Goal: Task Accomplishment & Management: Use online tool/utility

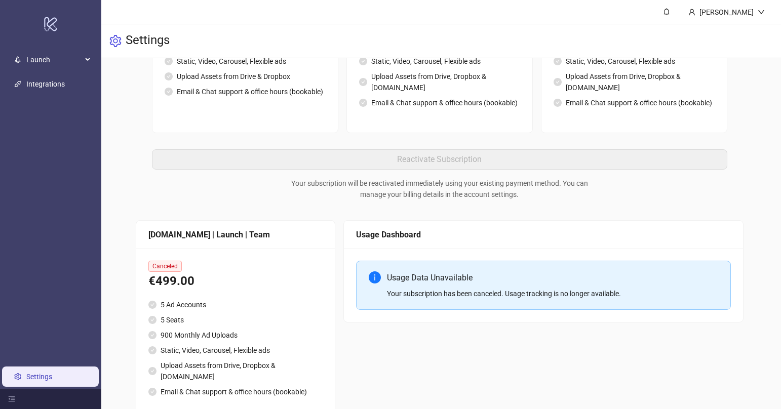
scroll to position [336, 0]
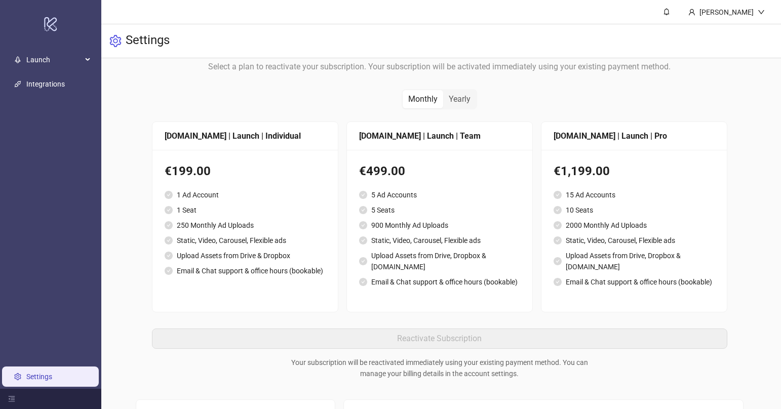
scroll to position [96, 0]
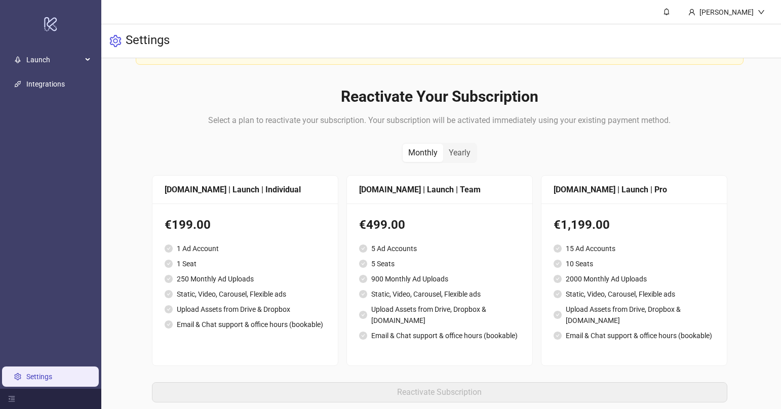
click at [383, 191] on div "Kitchn.io | Launch | Team" at bounding box center [439, 189] width 161 height 13
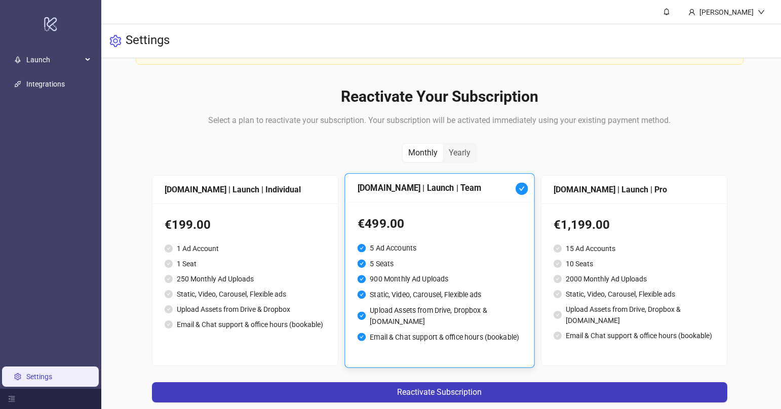
click at [236, 196] on div "[DOMAIN_NAME] | Launch | Individual" at bounding box center [244, 190] width 185 height 28
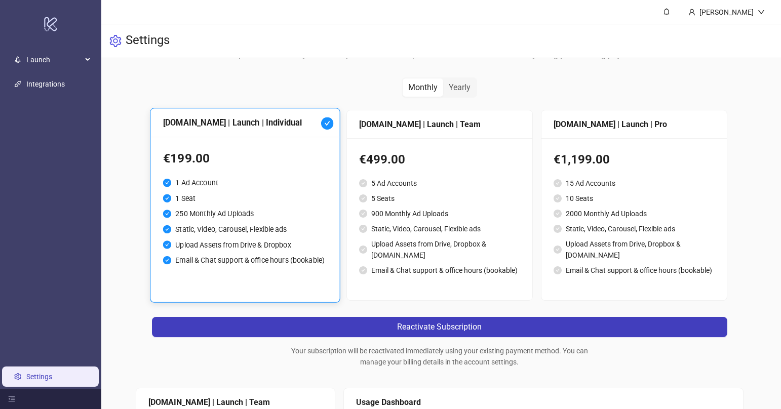
scroll to position [170, 0]
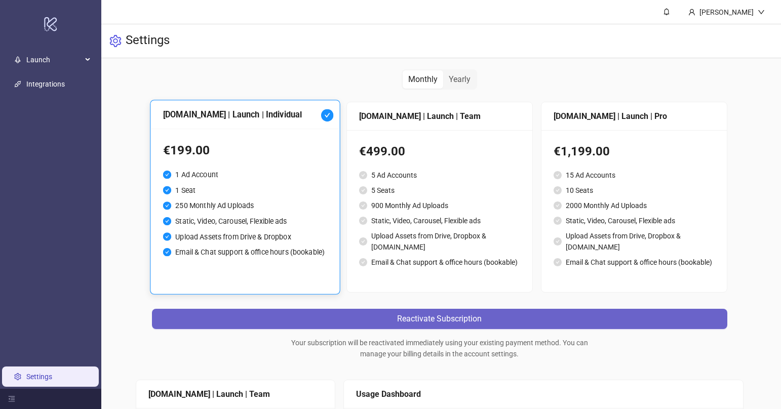
click at [401, 314] on span "Reactivate Subscription" at bounding box center [439, 318] width 85 height 9
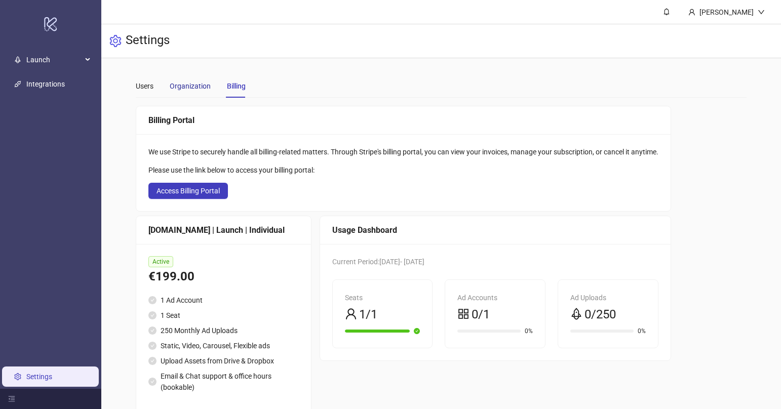
click at [183, 85] on div "Organization" at bounding box center [190, 86] width 41 height 11
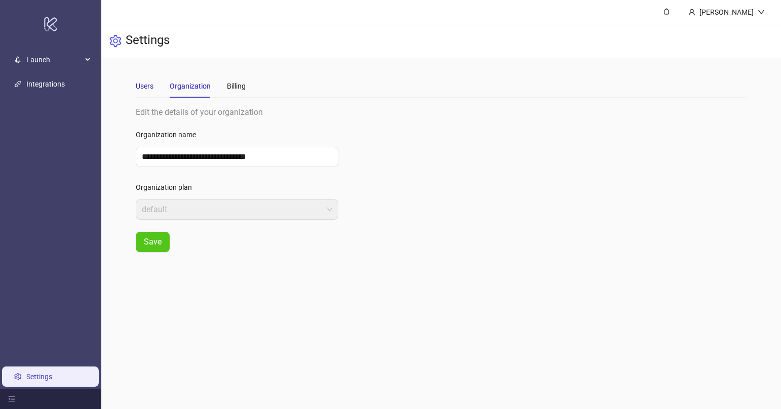
click at [147, 84] on div "Users" at bounding box center [145, 86] width 18 height 11
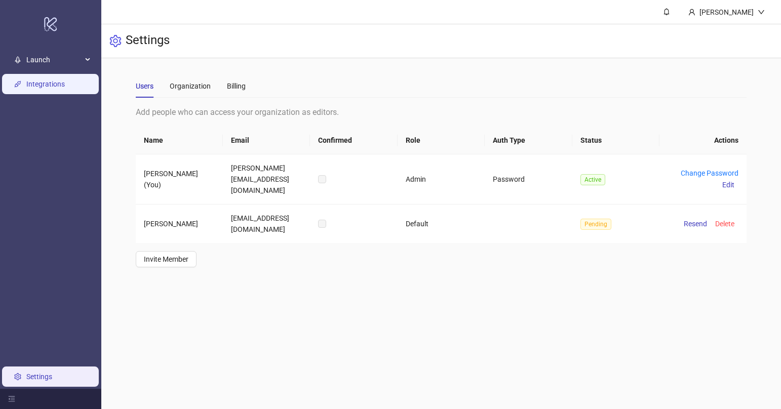
click at [46, 83] on link "Integrations" at bounding box center [45, 84] width 38 height 8
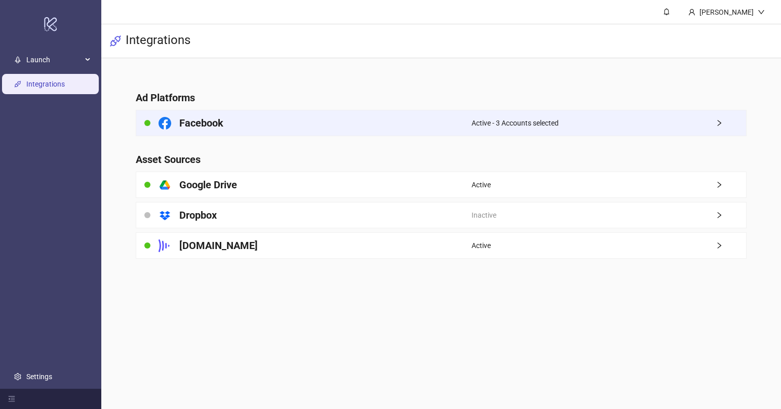
click at [599, 124] on div "Active - 3 Accounts selected" at bounding box center [608, 122] width 274 height 25
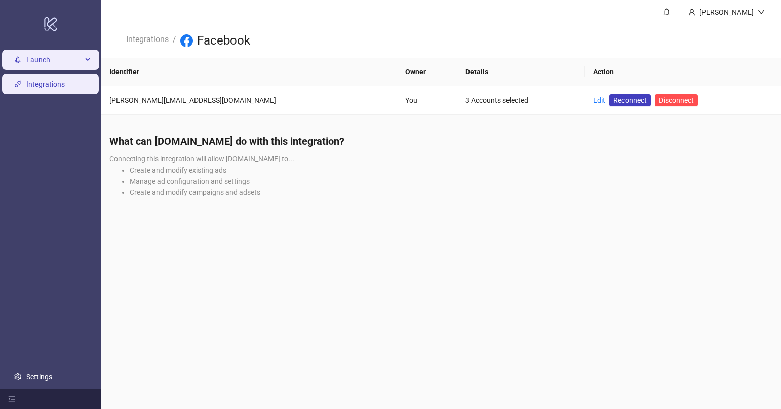
click at [45, 64] on span "Launch" at bounding box center [54, 60] width 56 height 20
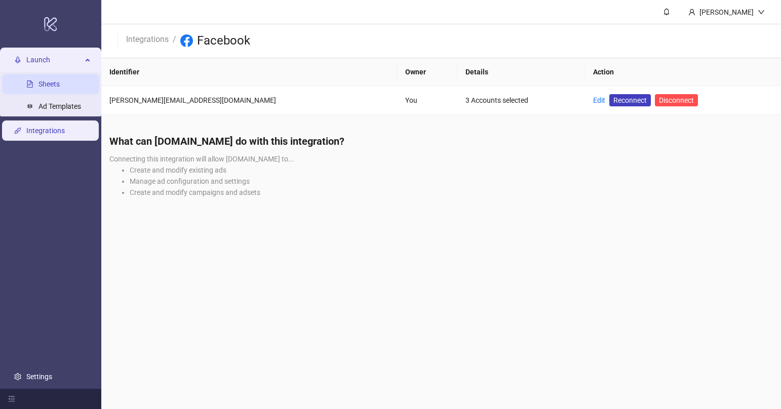
click at [44, 81] on link "Sheets" at bounding box center [48, 84] width 21 height 8
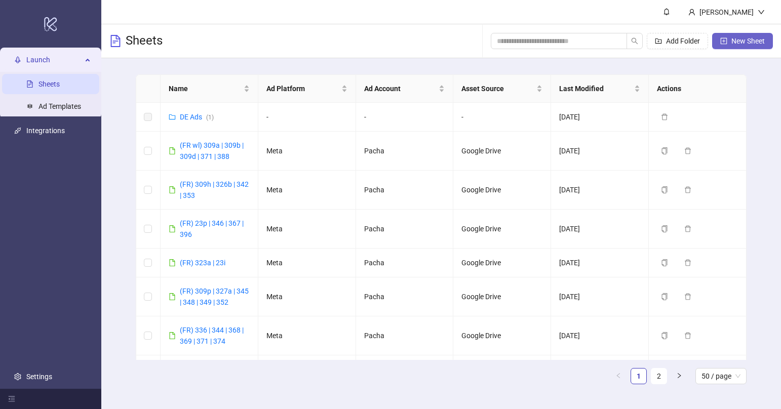
click at [732, 37] on span "New Sheet" at bounding box center [747, 41] width 33 height 8
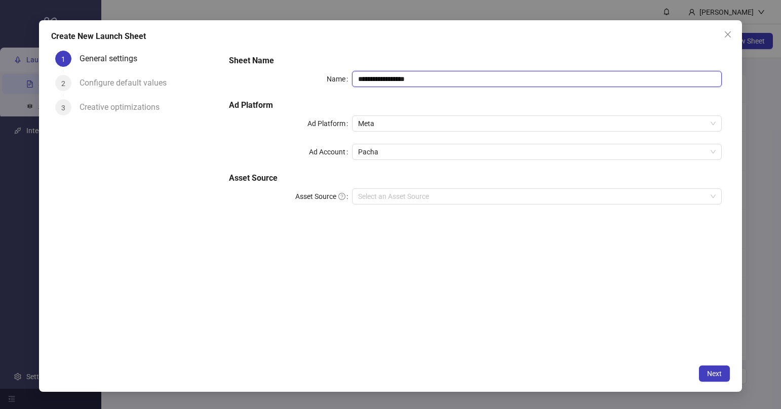
click at [417, 83] on input "**********" at bounding box center [537, 79] width 370 height 16
type input "**********"
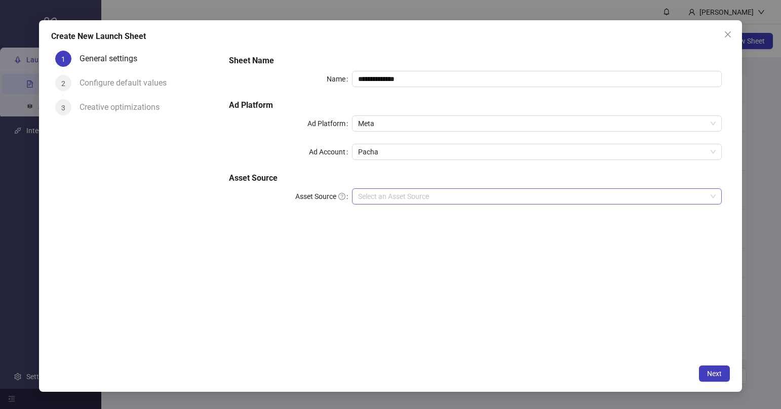
click at [403, 196] on input "Asset Source" at bounding box center [532, 196] width 348 height 15
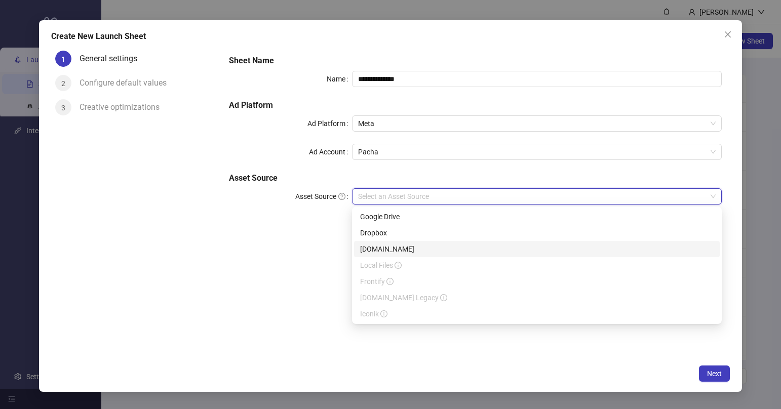
click at [403, 242] on div "[DOMAIN_NAME]" at bounding box center [537, 249] width 366 height 16
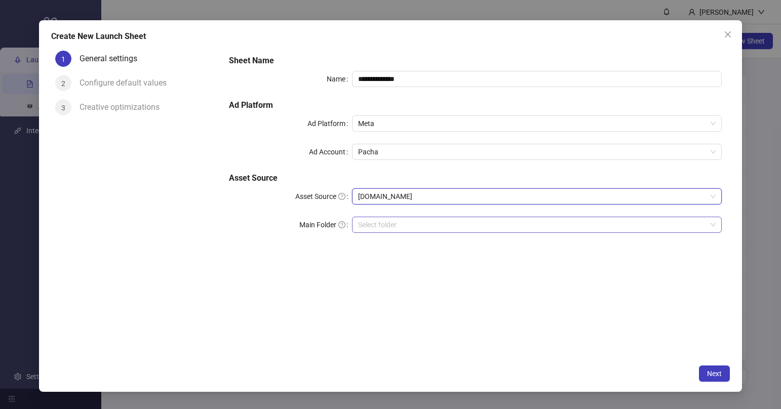
click at [422, 230] on input "search" at bounding box center [532, 224] width 348 height 15
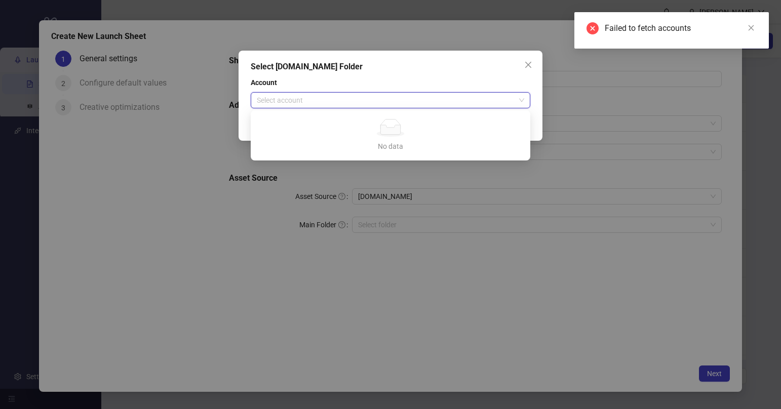
click at [426, 104] on input "search" at bounding box center [386, 100] width 258 height 15
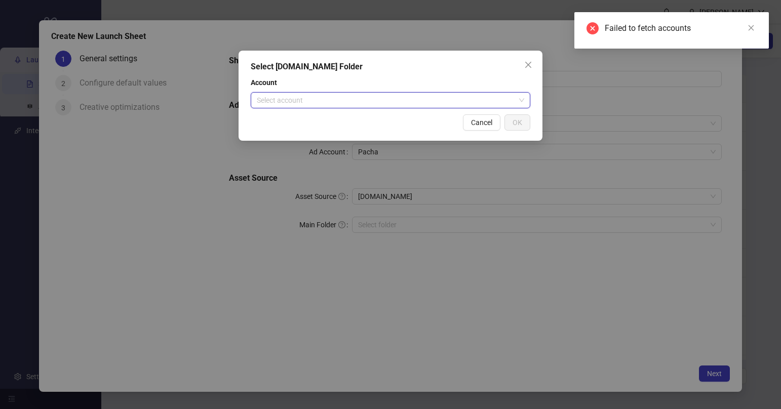
click at [426, 104] on input "search" at bounding box center [386, 100] width 258 height 15
click at [524, 68] on button "Close" at bounding box center [528, 65] width 16 height 16
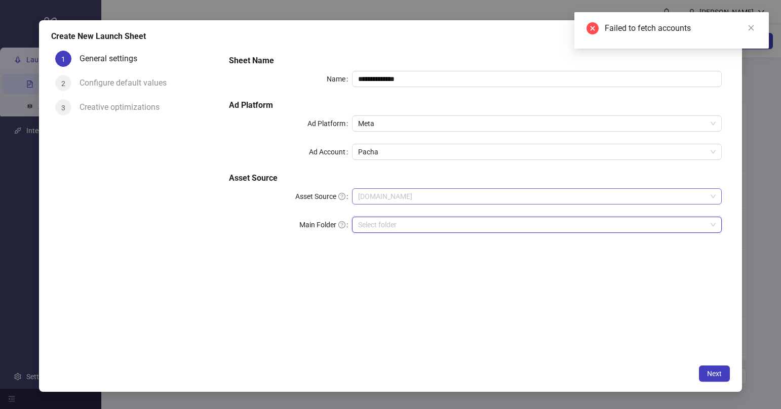
click at [431, 192] on span "[DOMAIN_NAME]" at bounding box center [536, 196] width 357 height 15
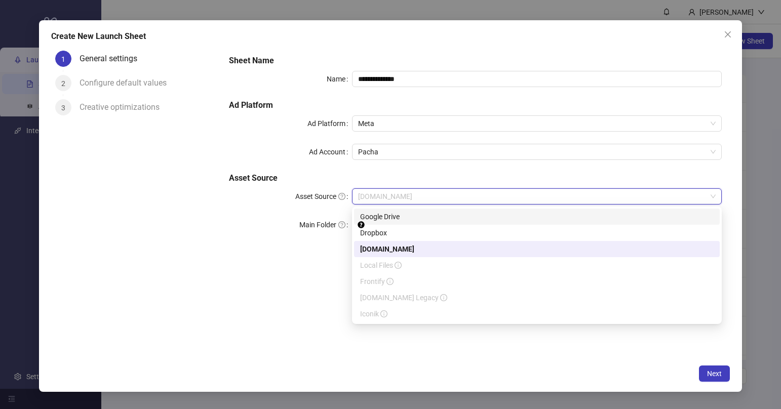
click at [418, 220] on div "Google Drive" at bounding box center [536, 216] width 353 height 11
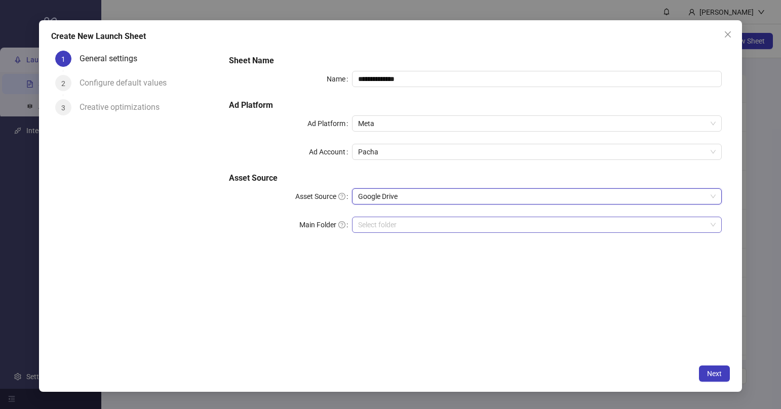
click at [416, 225] on input "Main Folder" at bounding box center [532, 224] width 348 height 15
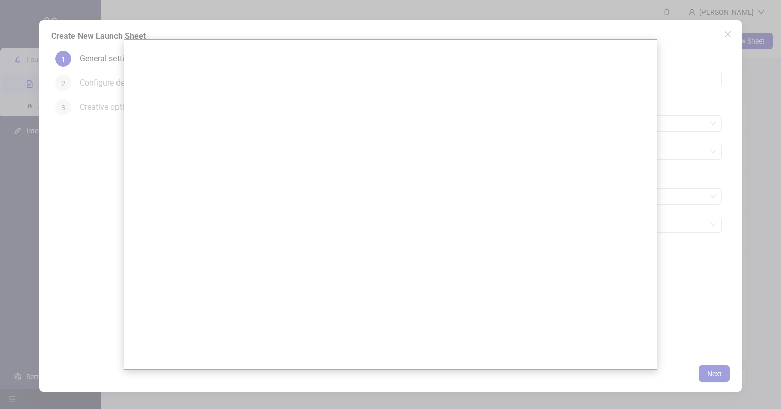
click at [707, 167] on div at bounding box center [390, 204] width 781 height 409
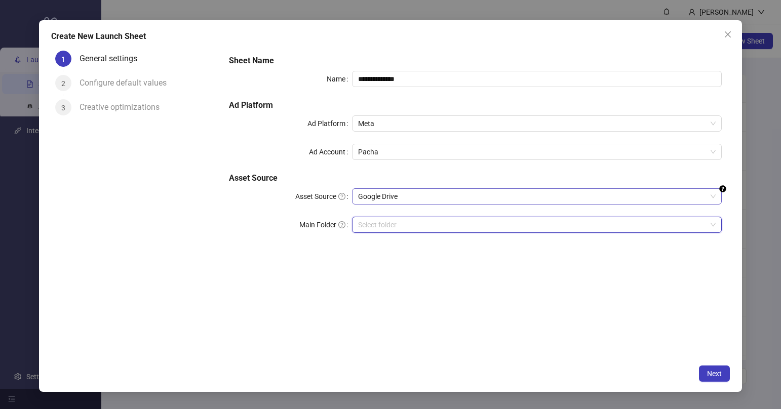
click at [441, 194] on span "Google Drive" at bounding box center [536, 196] width 357 height 15
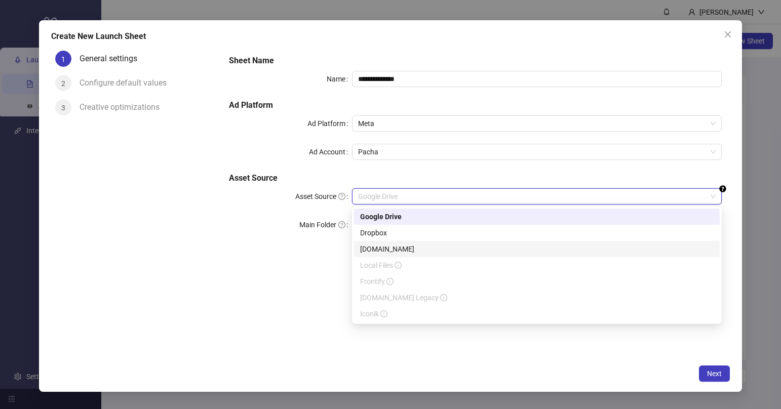
click at [213, 245] on div "1 General settings 2 Configure default values 3 Creative optimizations" at bounding box center [136, 203] width 170 height 312
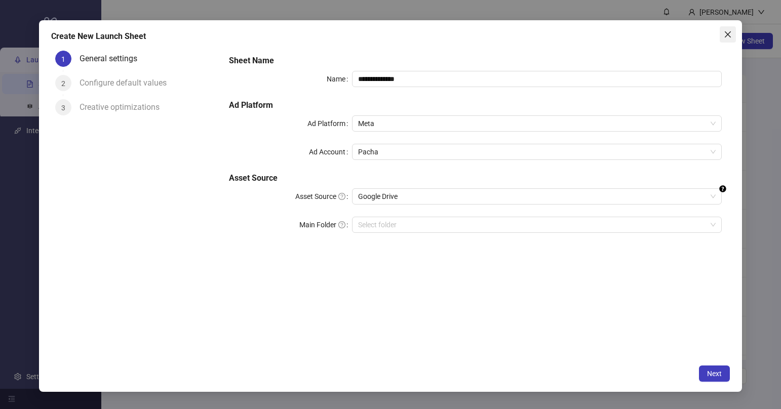
click at [723, 39] on button "Close" at bounding box center [727, 34] width 16 height 16
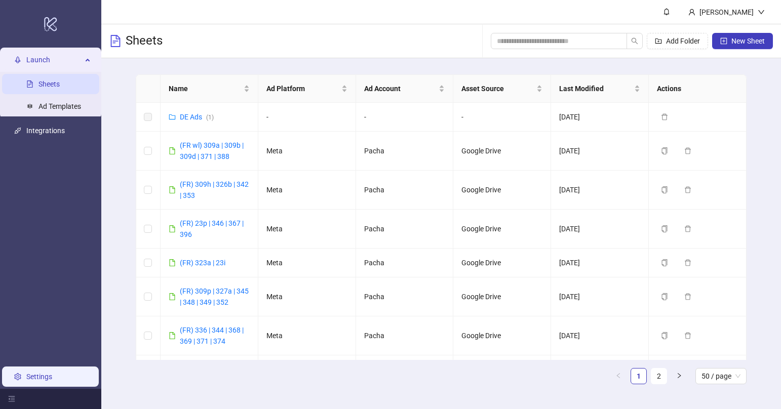
click at [31, 373] on link "Settings" at bounding box center [39, 377] width 26 height 8
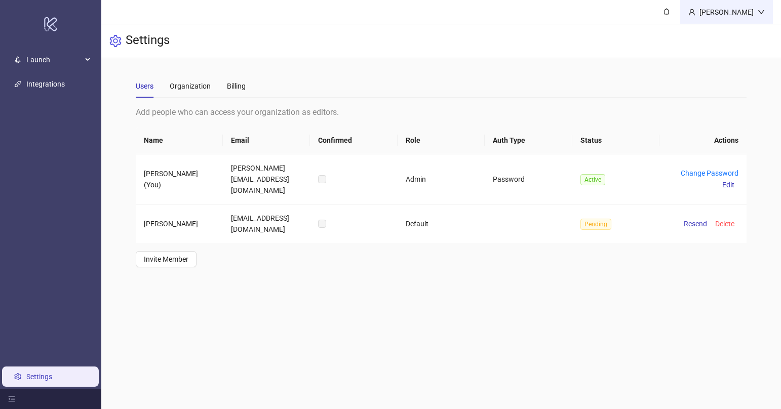
click at [731, 7] on div "[PERSON_NAME]" at bounding box center [726, 12] width 62 height 11
click at [670, 11] on icon "bell" at bounding box center [666, 11] width 7 height 7
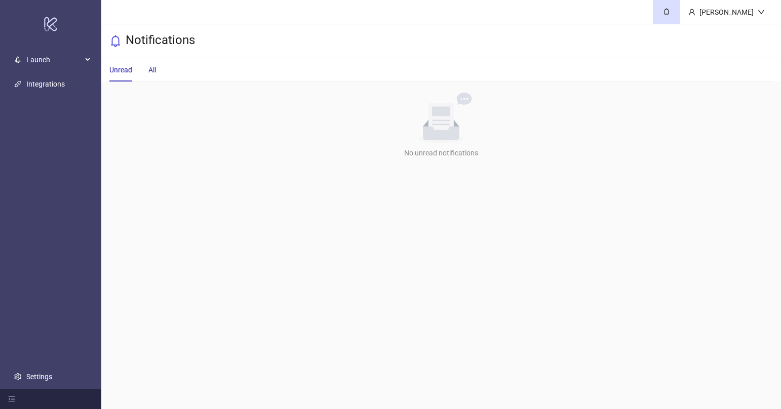
click at [153, 69] on div "All" at bounding box center [152, 69] width 8 height 11
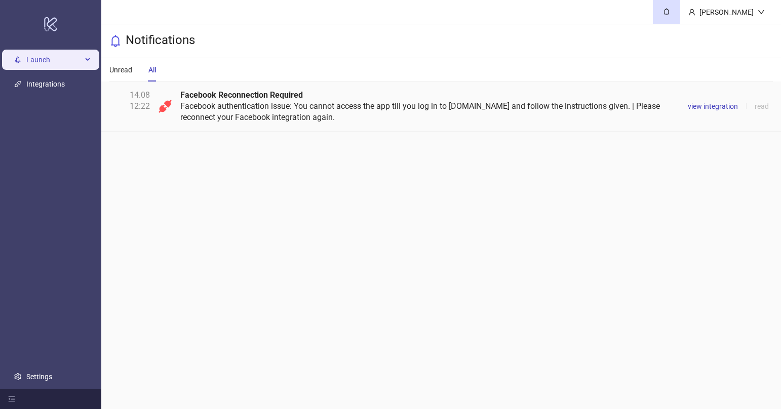
click at [55, 62] on span "Launch" at bounding box center [54, 60] width 56 height 20
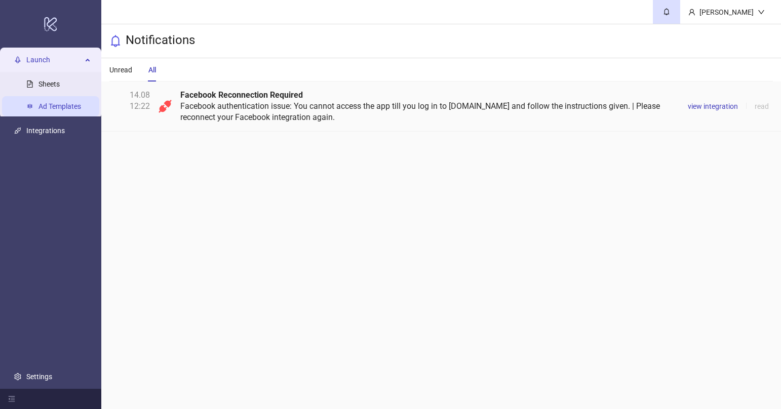
click at [52, 106] on link "Ad Templates" at bounding box center [59, 106] width 43 height 8
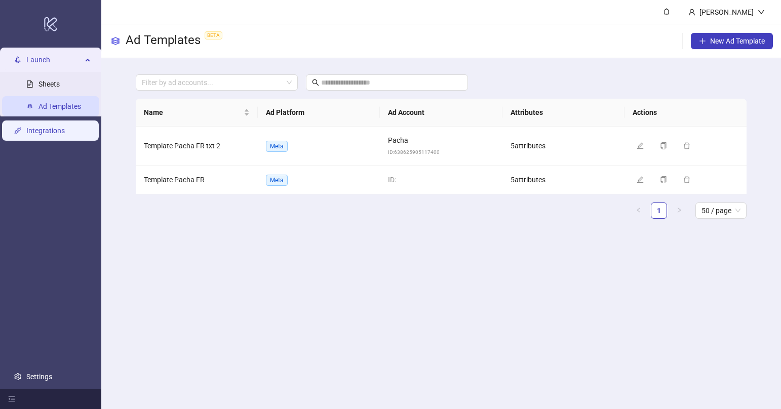
click at [65, 128] on link "Integrations" at bounding box center [45, 131] width 38 height 8
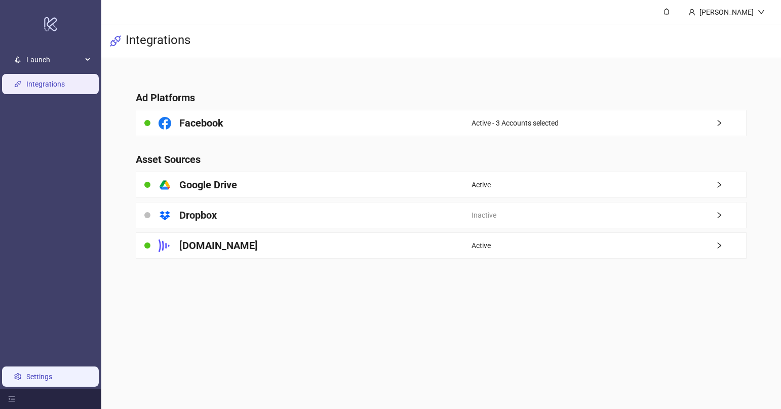
click at [26, 373] on link "Settings" at bounding box center [39, 377] width 26 height 8
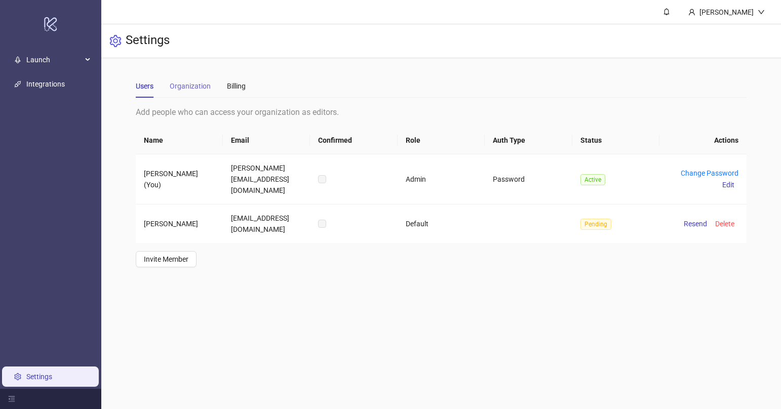
click at [183, 79] on div "Organization" at bounding box center [190, 85] width 41 height 23
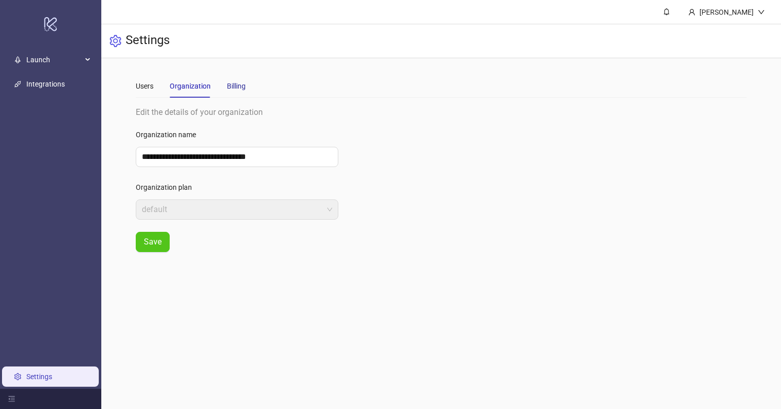
click at [240, 83] on div "Billing" at bounding box center [236, 86] width 19 height 11
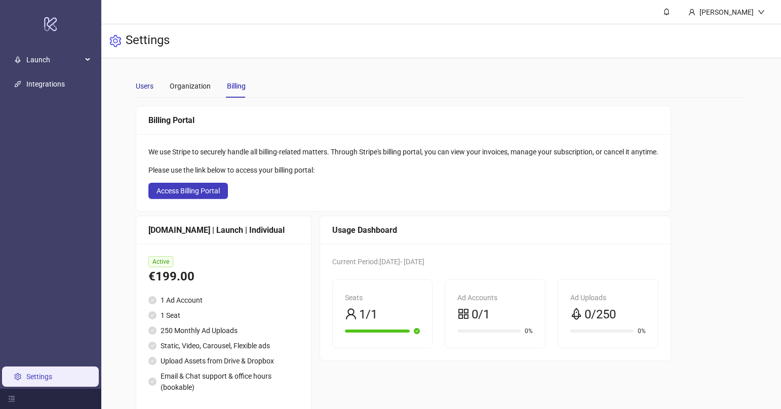
click at [149, 87] on div "Users" at bounding box center [145, 86] width 18 height 11
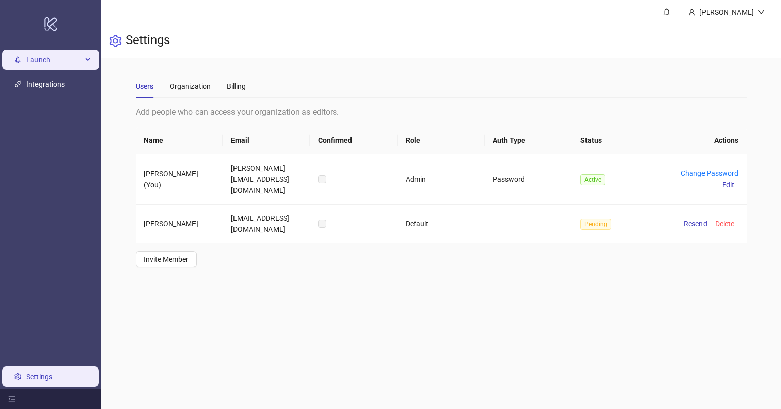
click at [65, 63] on span "Launch" at bounding box center [54, 60] width 56 height 20
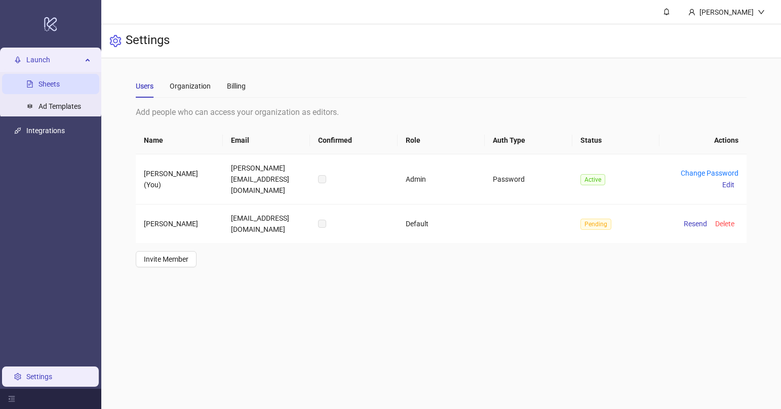
click at [54, 82] on link "Sheets" at bounding box center [48, 84] width 21 height 8
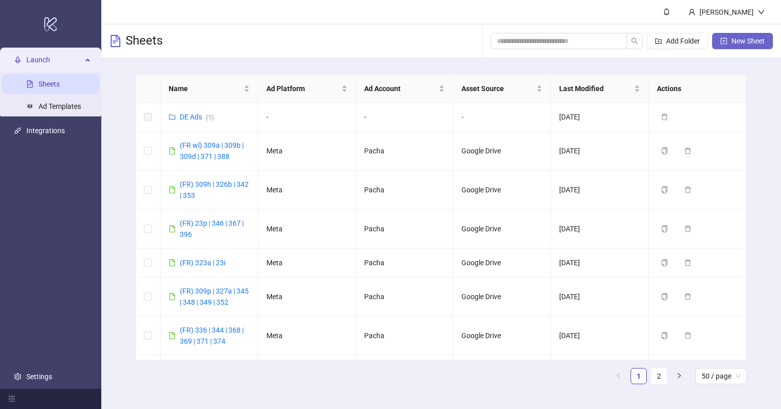
click at [742, 45] on span "New Sheet" at bounding box center [747, 41] width 33 height 8
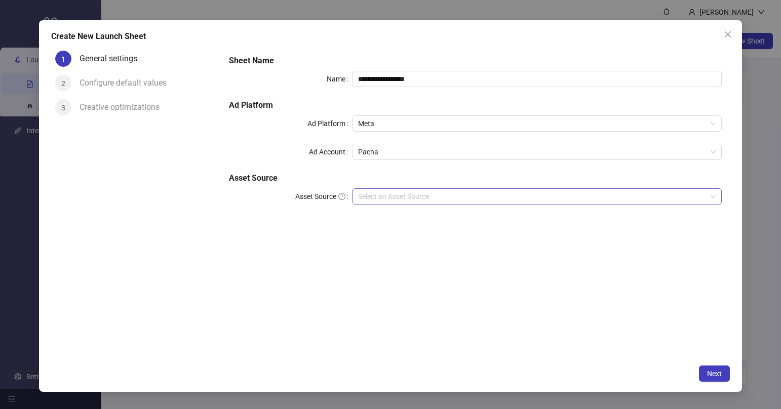
click at [423, 190] on input "Asset Source" at bounding box center [532, 196] width 348 height 15
click at [395, 198] on input "Asset Source" at bounding box center [532, 196] width 348 height 15
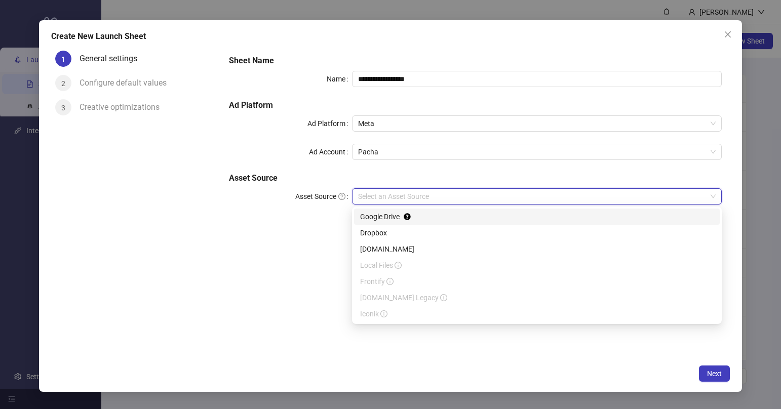
click at [389, 215] on div "Google Drive" at bounding box center [536, 216] width 353 height 11
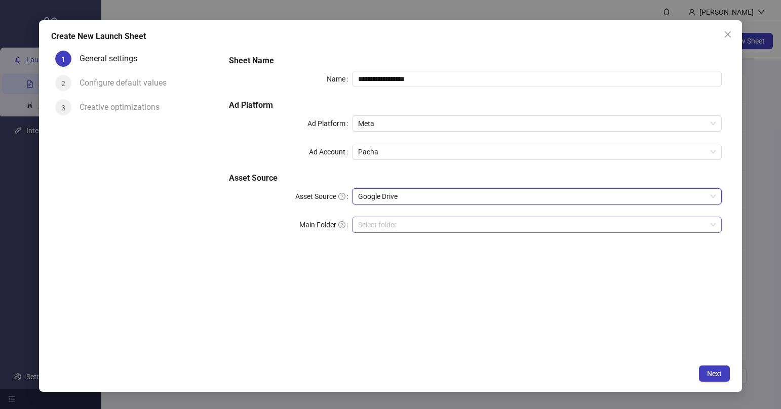
click at [425, 222] on input "Main Folder" at bounding box center [532, 224] width 348 height 15
click at [491, 232] on div "410" at bounding box center [537, 225] width 370 height 16
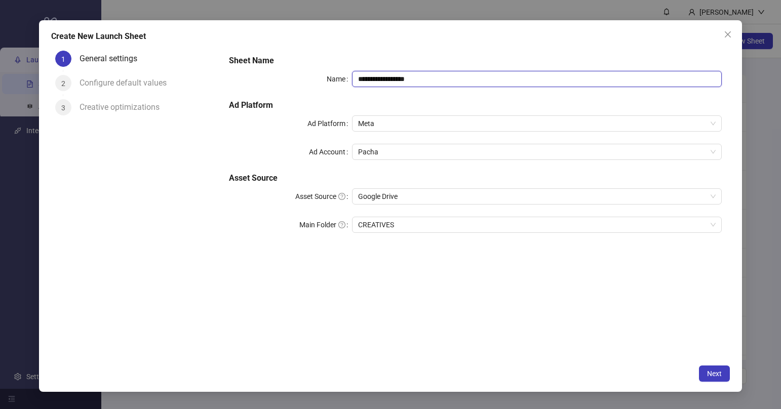
click at [451, 78] on input "**********" at bounding box center [537, 79] width 370 height 16
type input "**********"
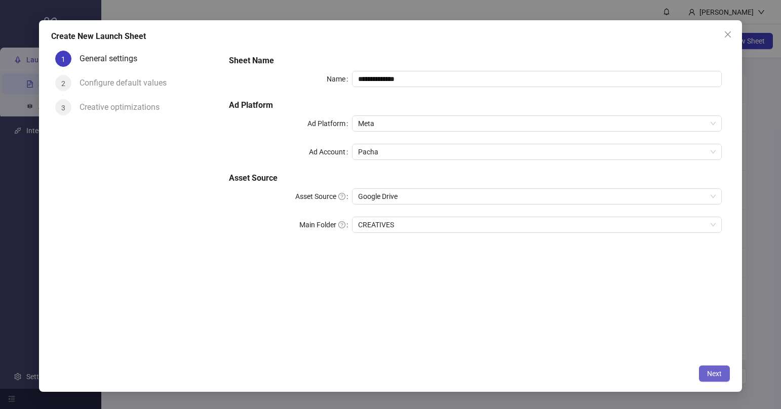
click at [709, 368] on button "Next" at bounding box center [714, 374] width 31 height 16
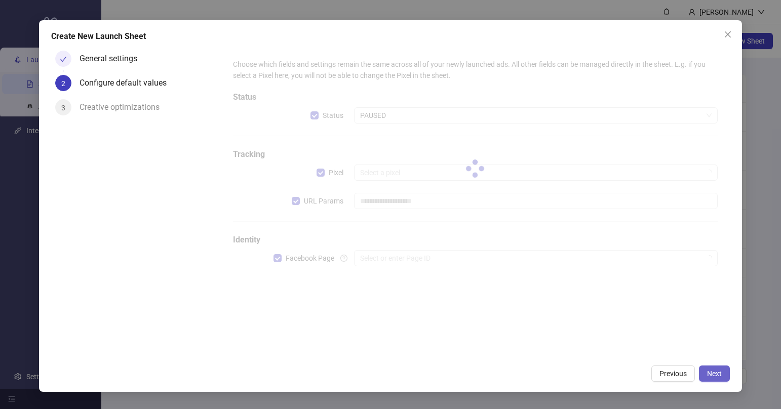
type input "**********"
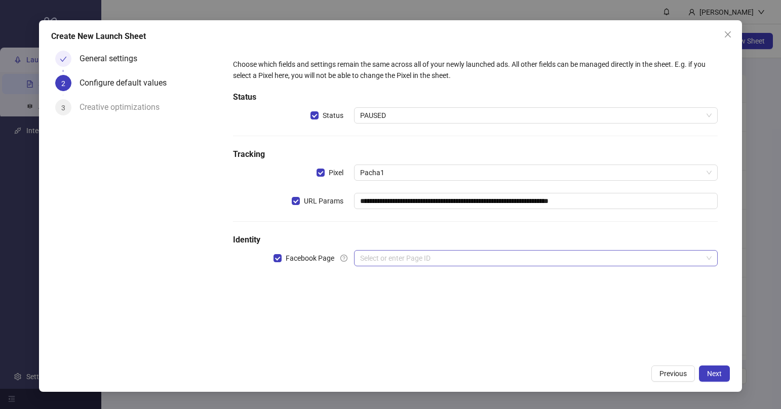
click at [625, 262] on input "search" at bounding box center [531, 258] width 342 height 15
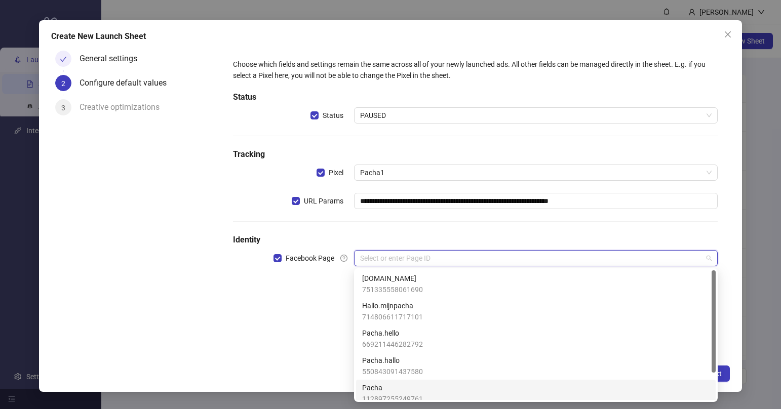
click at [467, 395] on div "Pacha 112897255249761" at bounding box center [535, 393] width 347 height 22
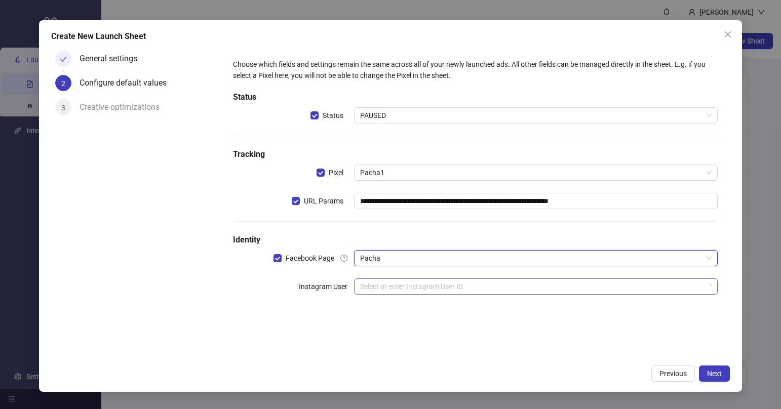
click at [471, 288] on input "search" at bounding box center [531, 286] width 342 height 15
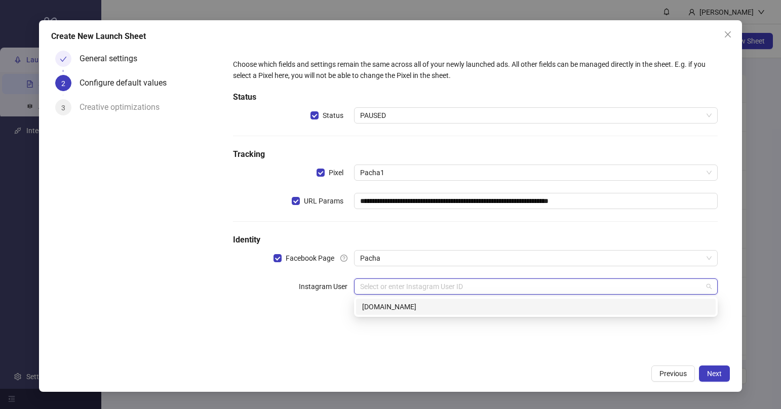
click at [312, 326] on div "**********" at bounding box center [475, 203] width 509 height 312
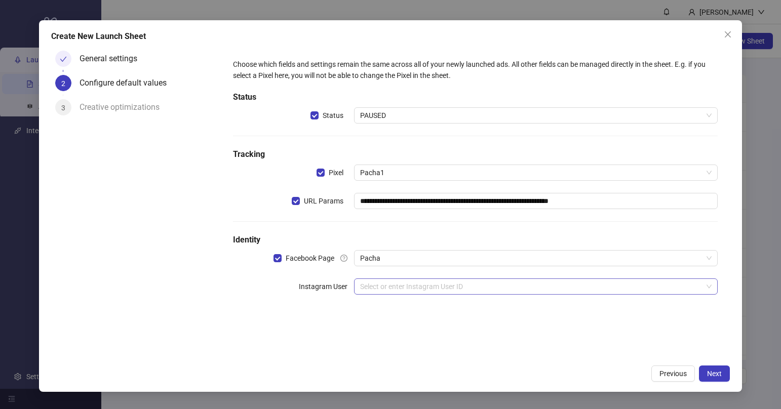
click at [460, 292] on input "search" at bounding box center [531, 286] width 342 height 15
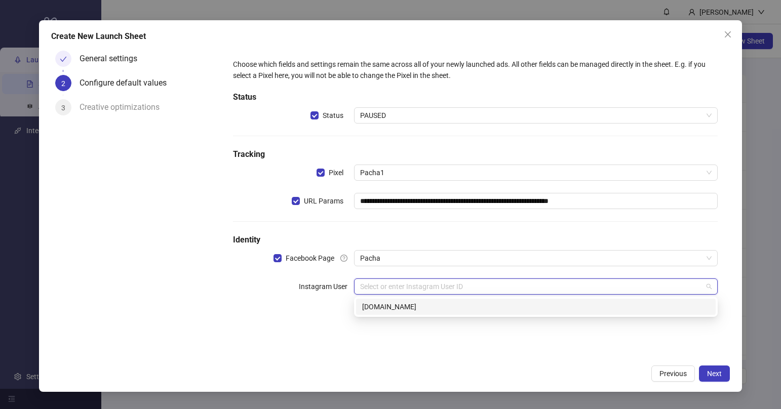
click at [578, 306] on div "[DOMAIN_NAME]" at bounding box center [535, 306] width 347 height 11
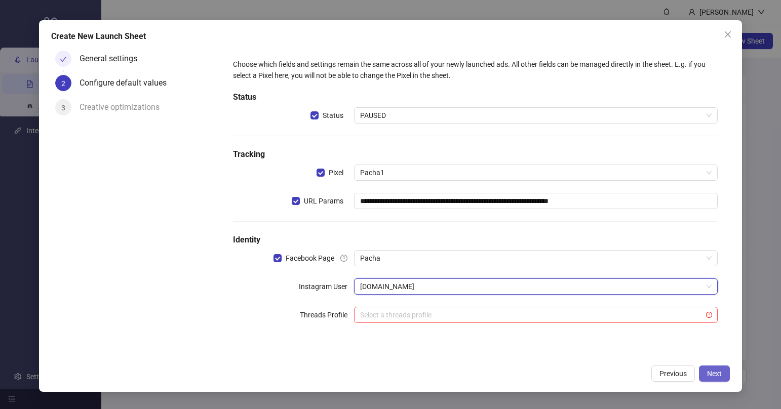
click at [722, 373] on button "Next" at bounding box center [714, 374] width 31 height 16
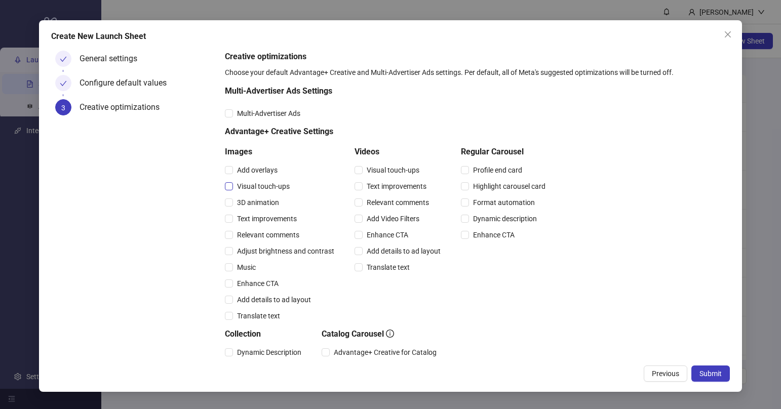
click at [273, 188] on span "Visual touch-ups" at bounding box center [263, 186] width 61 height 11
click at [272, 233] on span "Relevant comments" at bounding box center [268, 234] width 70 height 11
click at [388, 175] on span "Visual touch-ups" at bounding box center [393, 170] width 61 height 11
click at [385, 199] on span "Relevant comments" at bounding box center [398, 202] width 70 height 11
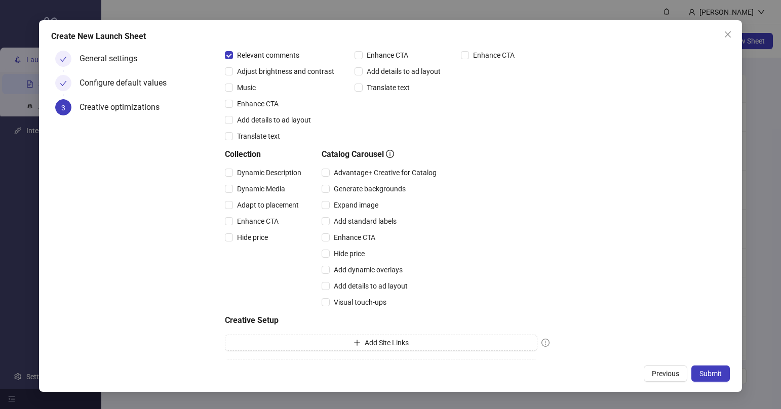
scroll to position [204, 0]
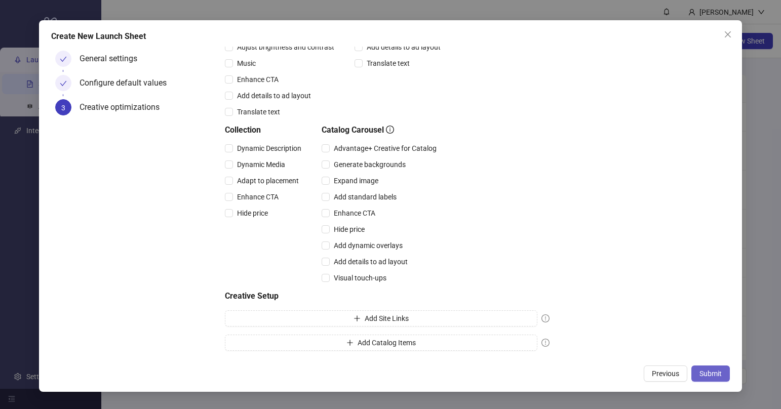
click at [715, 374] on span "Submit" at bounding box center [710, 374] width 22 height 8
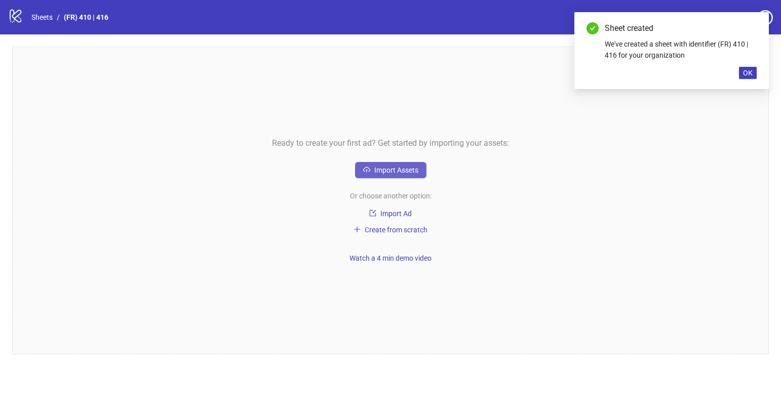
click at [397, 172] on span "Import Assets" at bounding box center [396, 170] width 44 height 8
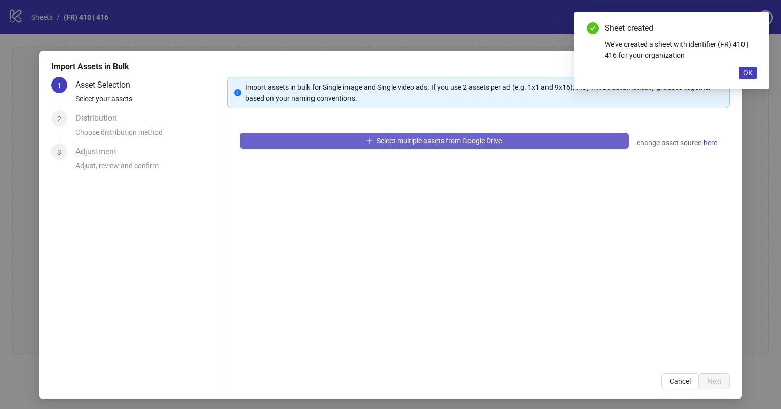
click at [322, 142] on button "Select multiple assets from Google Drive" at bounding box center [433, 141] width 389 height 16
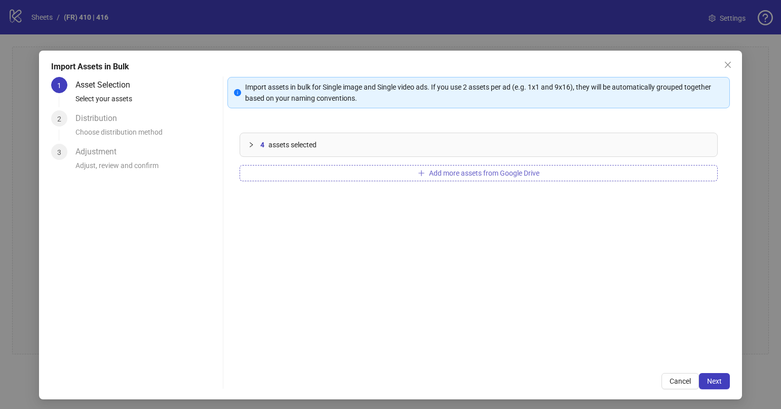
click at [433, 172] on span "Add more assets from Google Drive" at bounding box center [484, 173] width 110 height 8
click at [402, 143] on div "6 assets selected" at bounding box center [484, 144] width 449 height 11
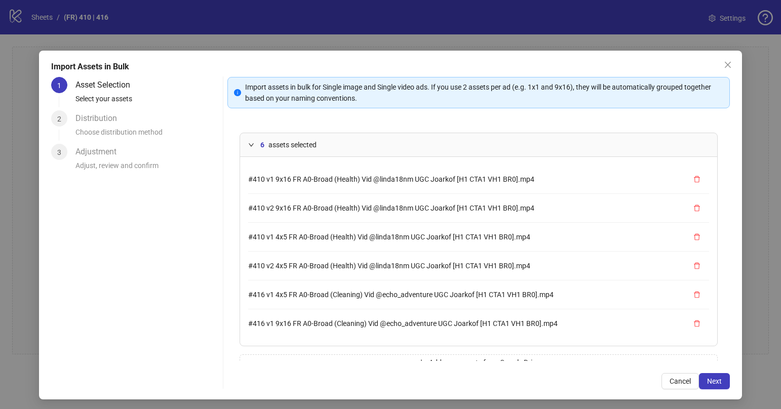
click at [248, 145] on icon "expanded" at bounding box center [251, 145] width 6 height 6
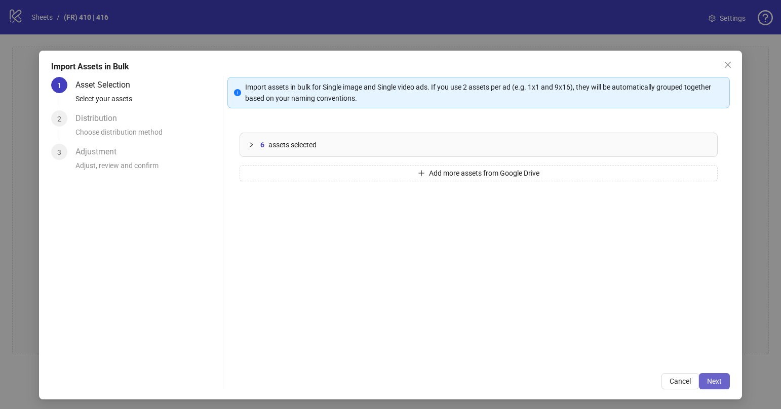
click at [709, 380] on span "Next" at bounding box center [714, 381] width 15 height 8
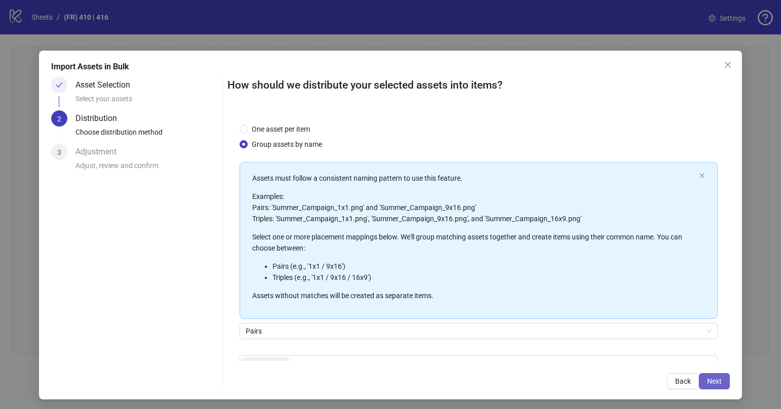
click at [713, 379] on span "Next" at bounding box center [714, 381] width 15 height 8
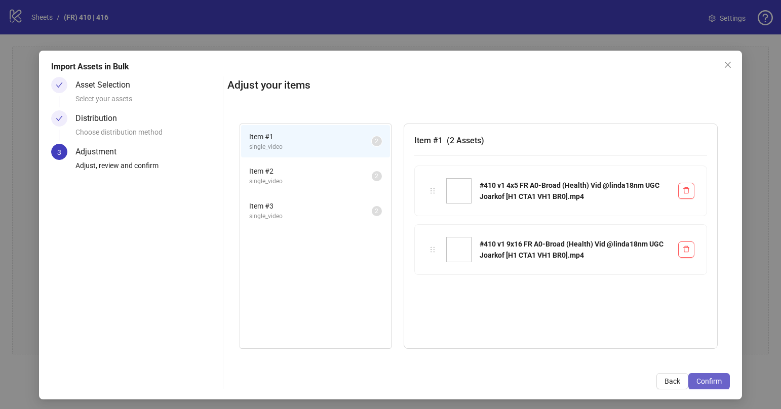
click at [704, 383] on span "Confirm" at bounding box center [708, 381] width 25 height 8
